Goal: Browse casually: Explore the website without a specific task or goal

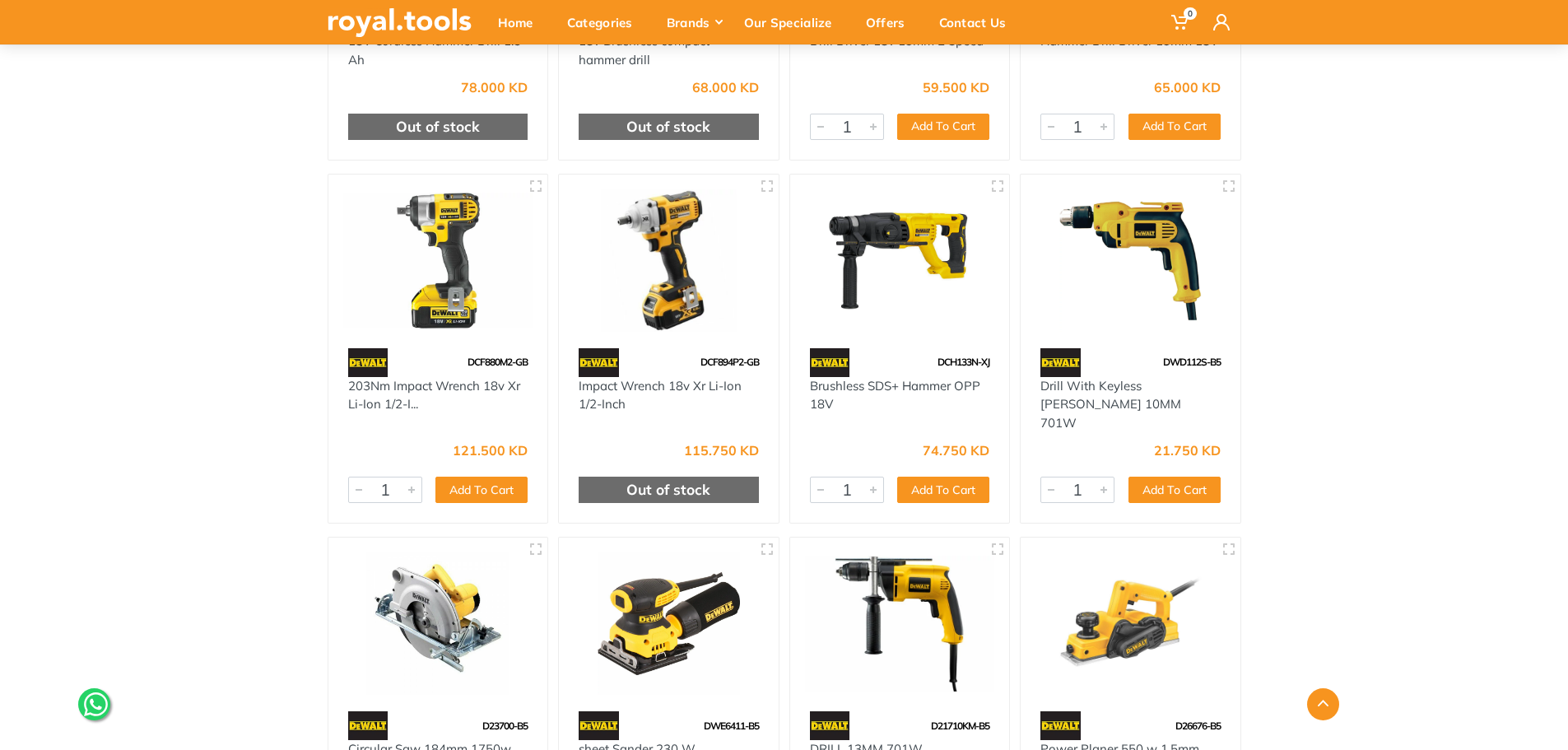
scroll to position [4281, 0]
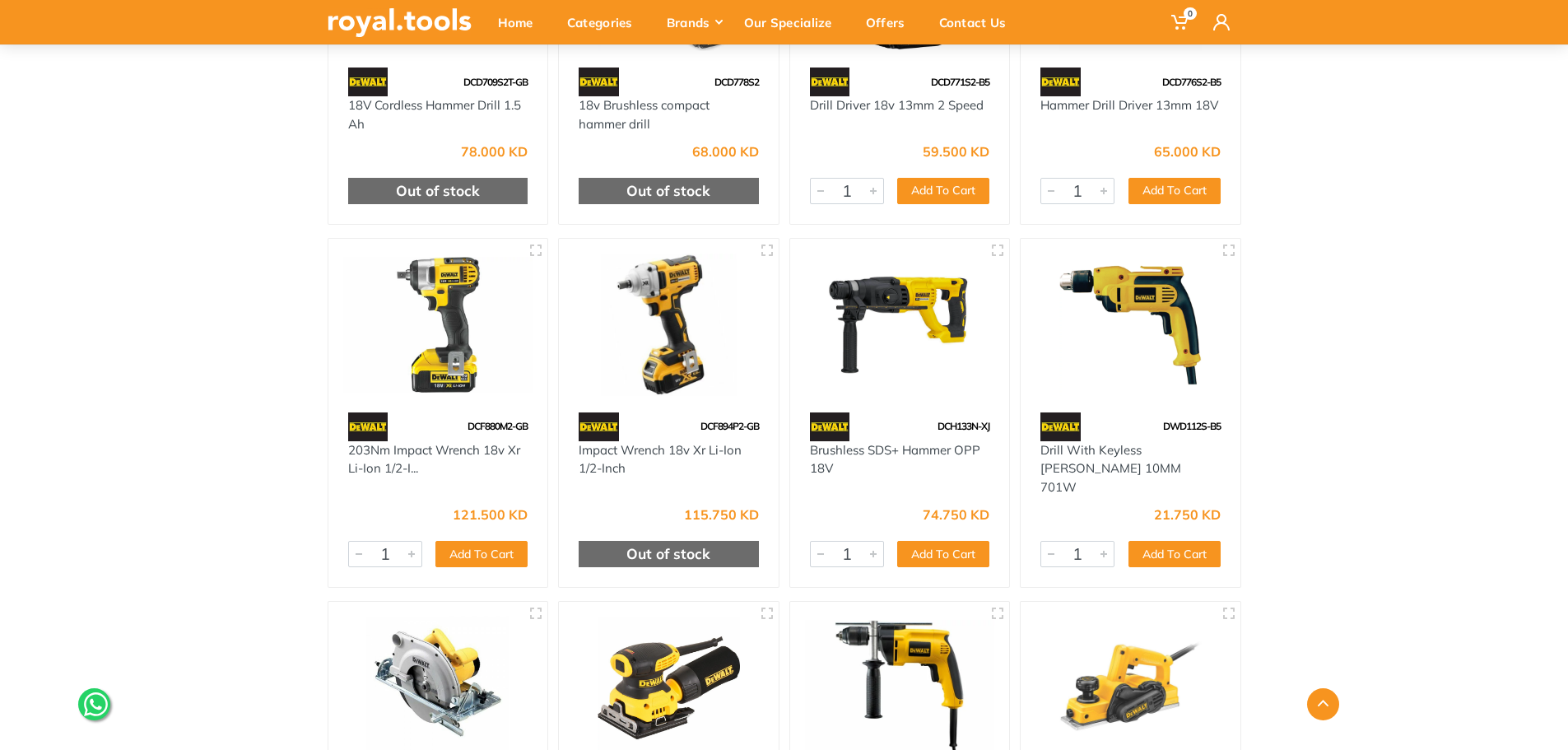
click at [912, 334] on img at bounding box center [900, 325] width 190 height 143
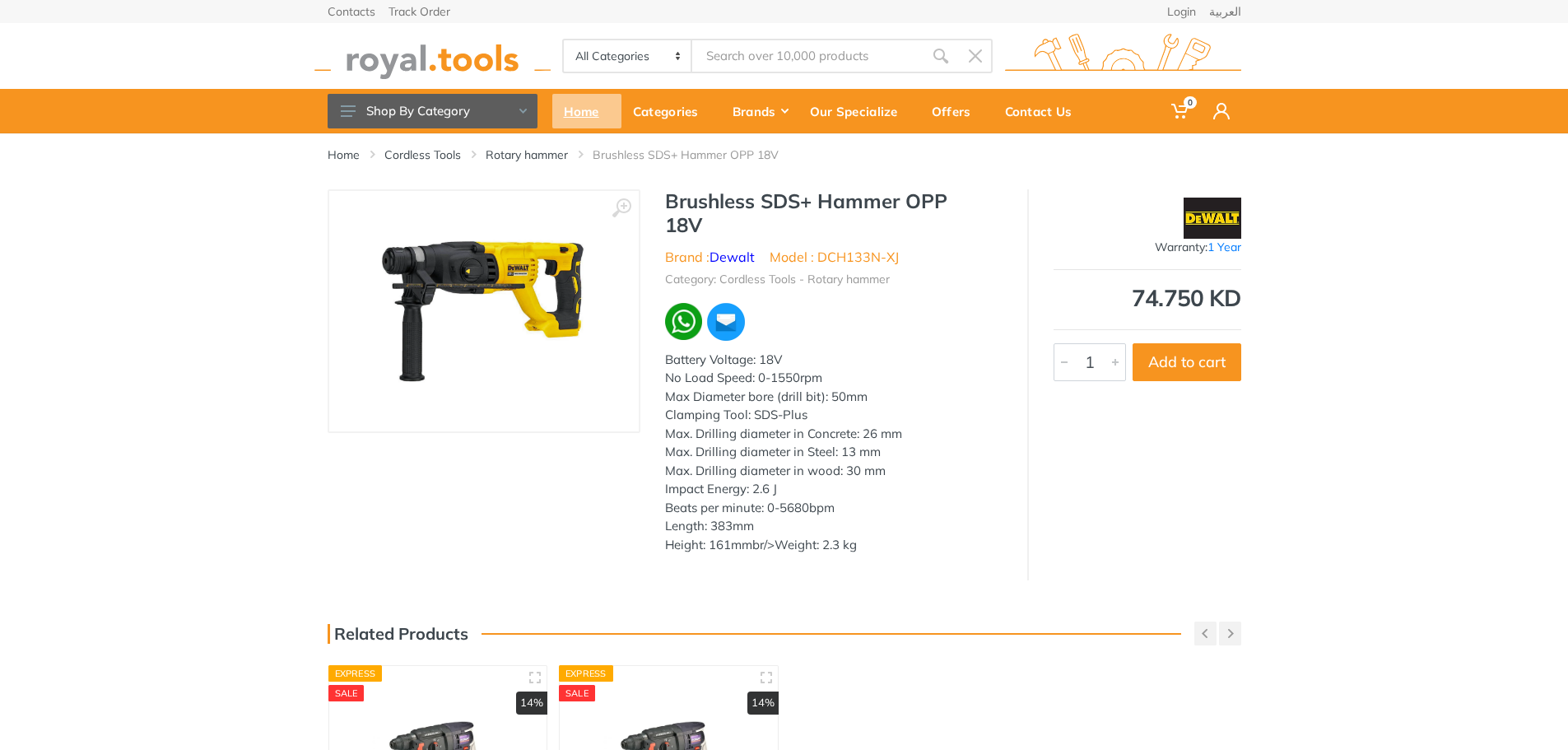
click at [580, 116] on div "Home" at bounding box center [587, 111] width 70 height 35
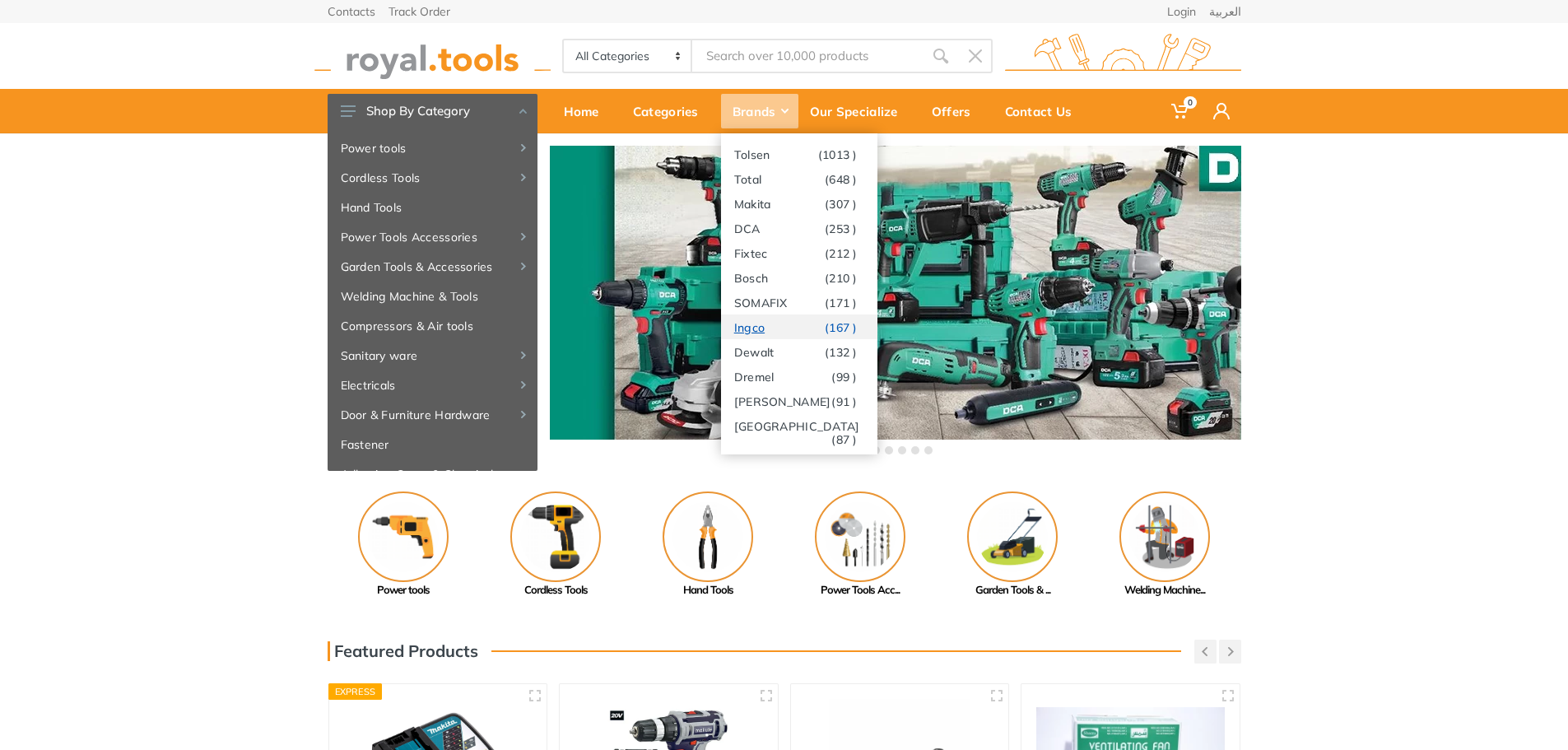
click at [793, 329] on link "Ingco (167 )" at bounding box center [799, 327] width 156 height 25
